Goal: Find specific page/section: Find specific page/section

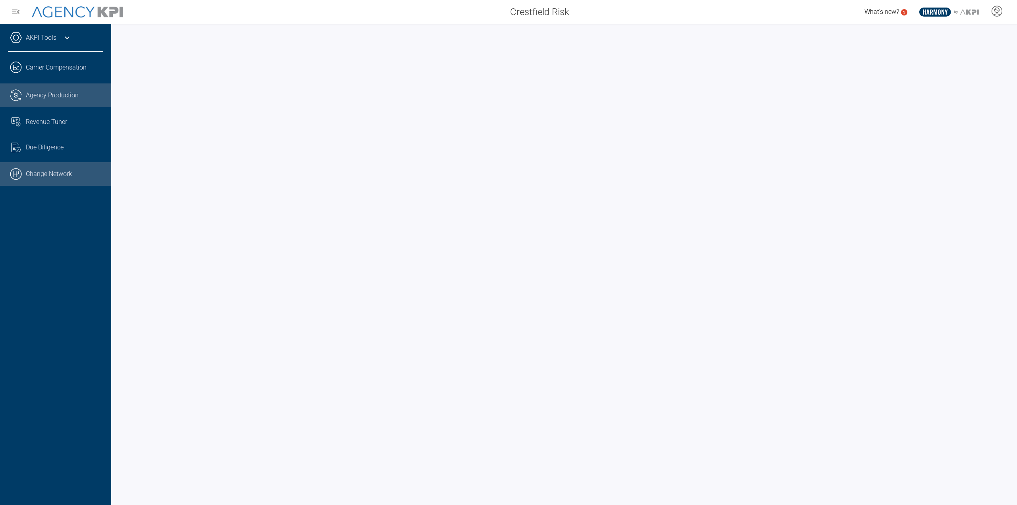
click at [52, 174] on link ".cls-1{fill:none;stroke:#000;stroke-linecap:round;stroke-linejoin:round;stroke-…" at bounding box center [55, 174] width 111 height 24
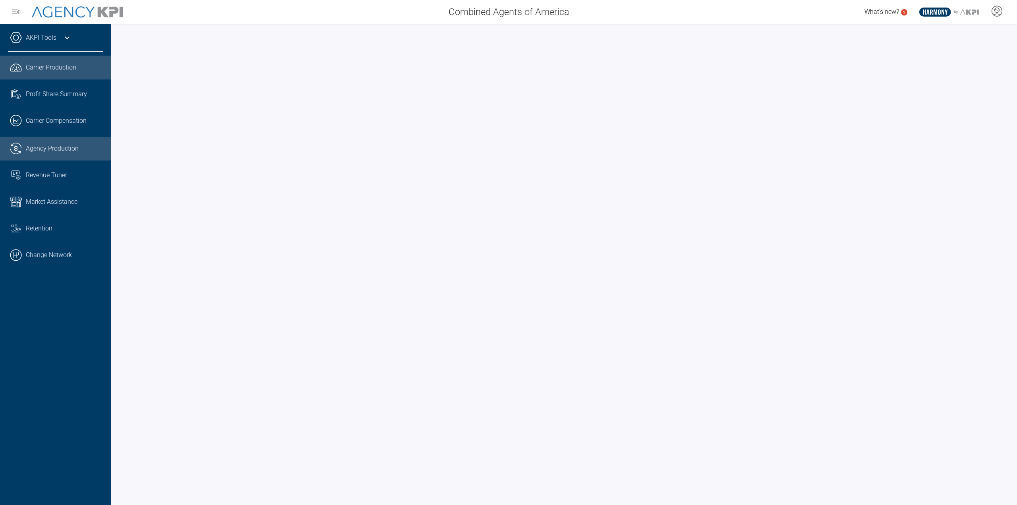
click at [45, 149] on span "Agency Production" at bounding box center [52, 149] width 53 height 10
